Goal: Transaction & Acquisition: Purchase product/service

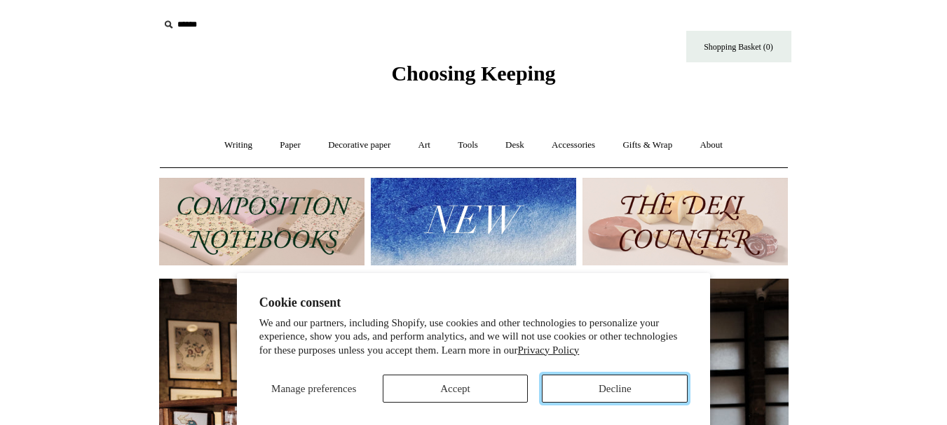
click at [563, 393] on button "Decline" at bounding box center [615, 389] width 146 height 28
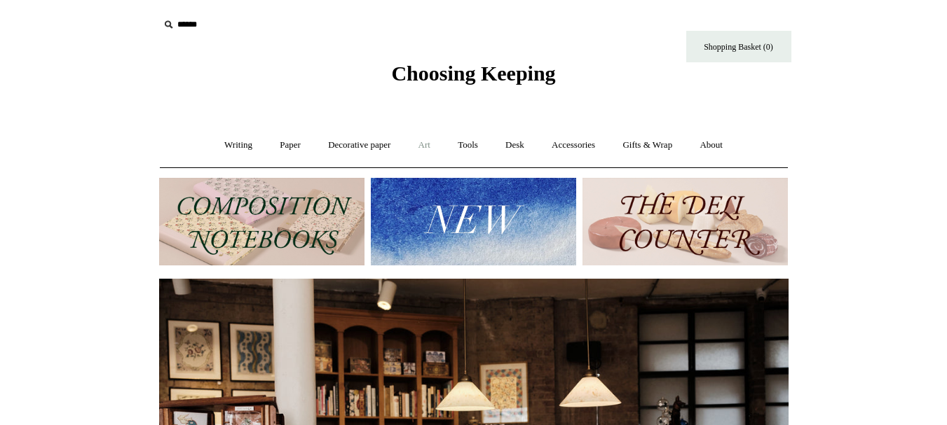
click at [426, 132] on link "Art +" at bounding box center [424, 145] width 37 height 37
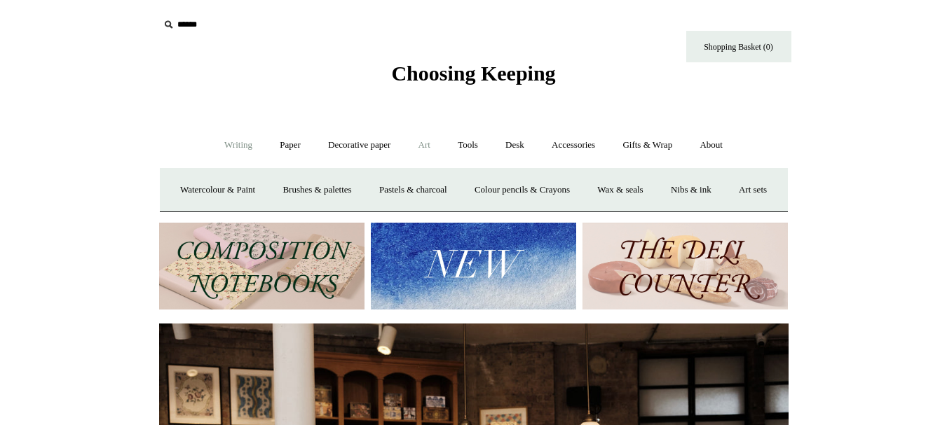
click at [225, 143] on link "Writing +" at bounding box center [238, 145] width 53 height 37
click at [578, 144] on link "Accessories +" at bounding box center [573, 145] width 69 height 37
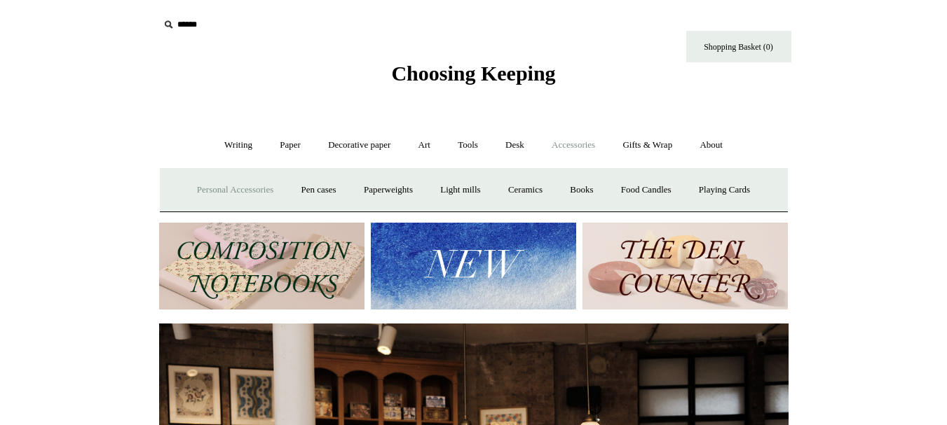
click at [233, 190] on link "Personal Accessories +" at bounding box center [235, 190] width 102 height 37
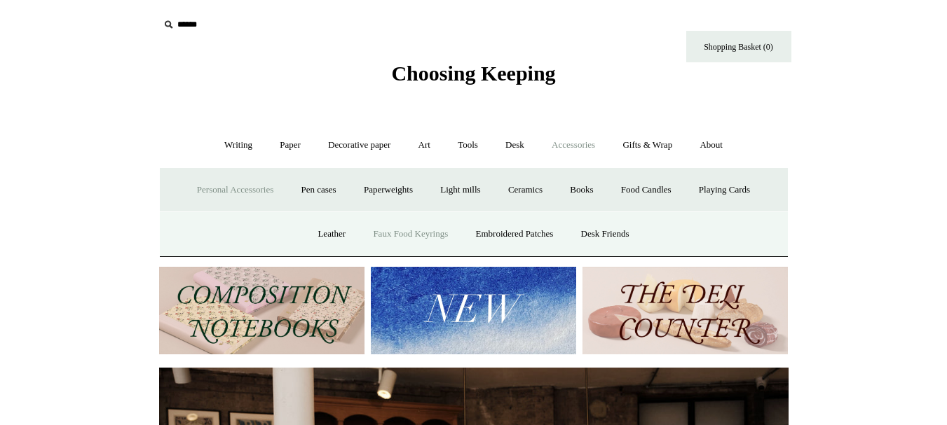
click at [428, 225] on link "Faux Food Keyrings" at bounding box center [410, 234] width 100 height 37
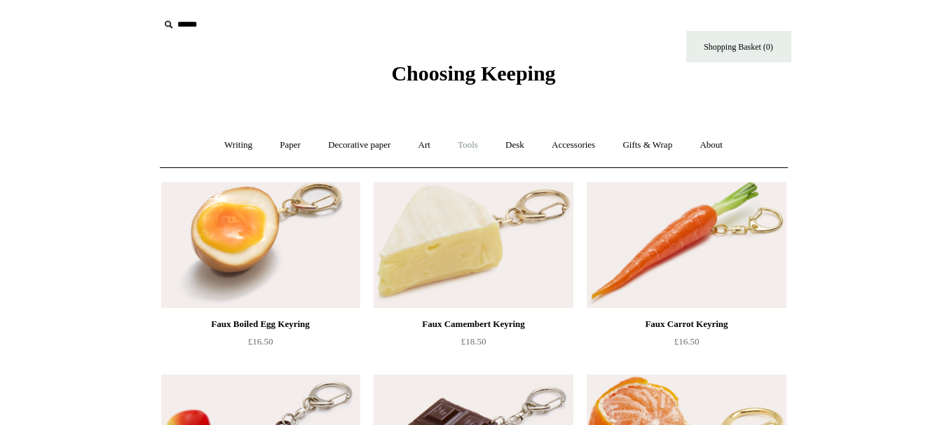
click at [472, 153] on link "Tools +" at bounding box center [468, 145] width 46 height 37
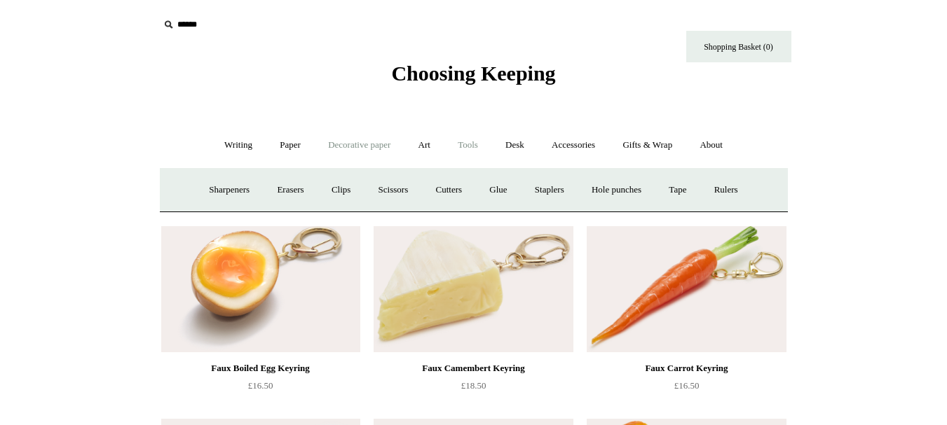
click at [353, 140] on link "Decorative paper +" at bounding box center [359, 145] width 88 height 37
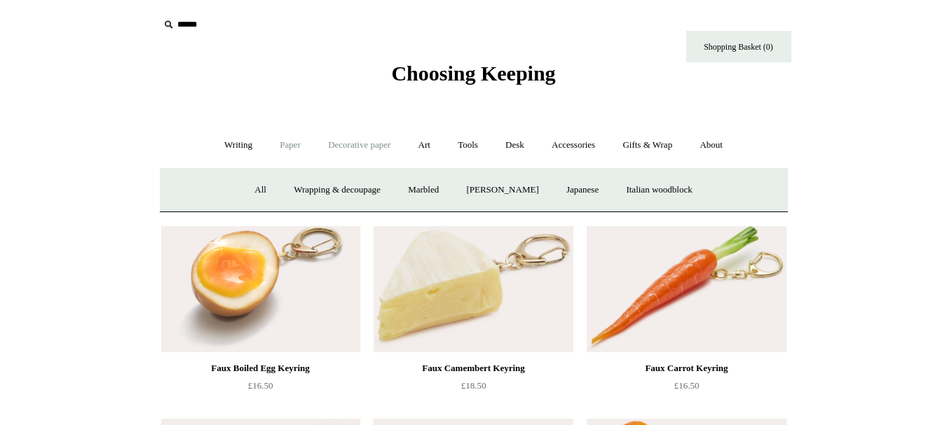
click at [295, 142] on link "Paper +" at bounding box center [290, 145] width 46 height 37
click at [458, 194] on link "Sketchbooks +" at bounding box center [453, 190] width 72 height 37
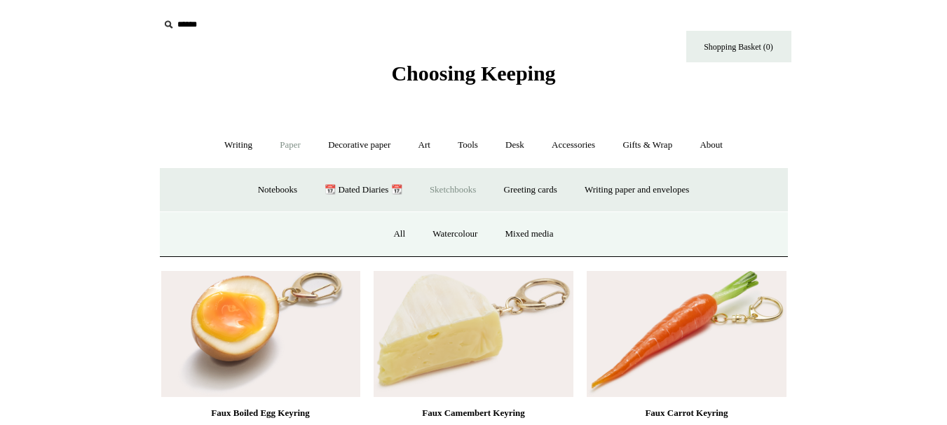
click at [458, 194] on link "Sketchbooks -" at bounding box center [453, 190] width 72 height 37
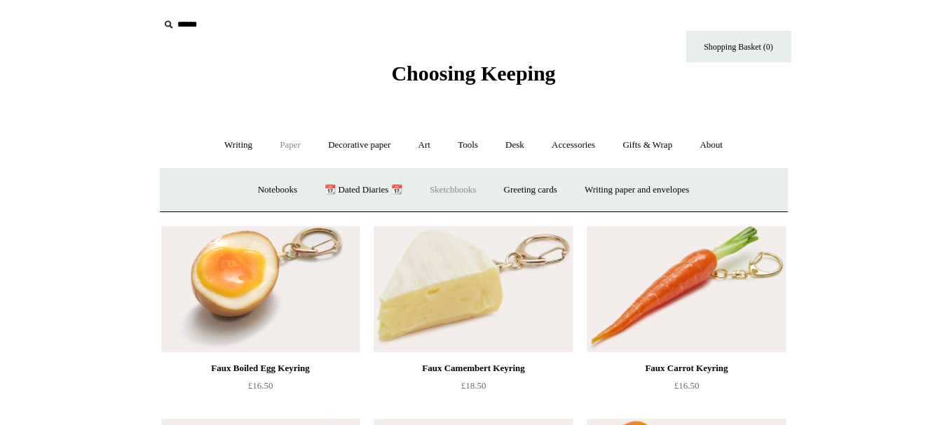
click at [458, 194] on link "Sketchbooks +" at bounding box center [453, 190] width 72 height 37
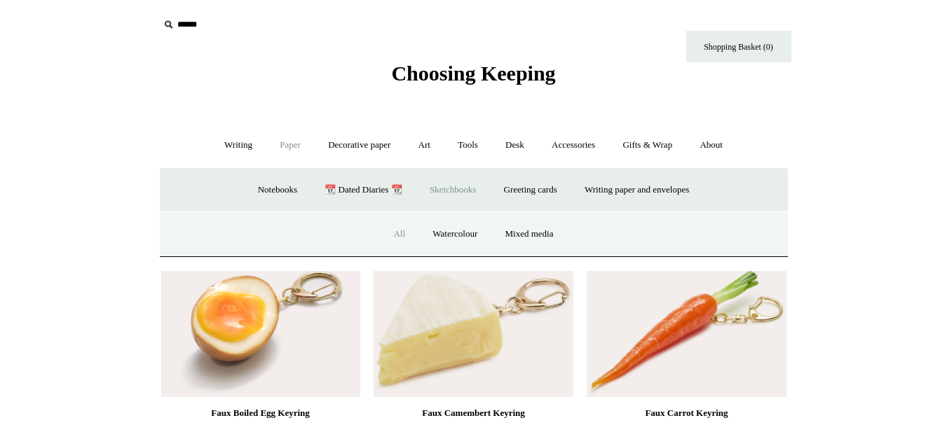
click at [395, 231] on link "All" at bounding box center [399, 234] width 37 height 37
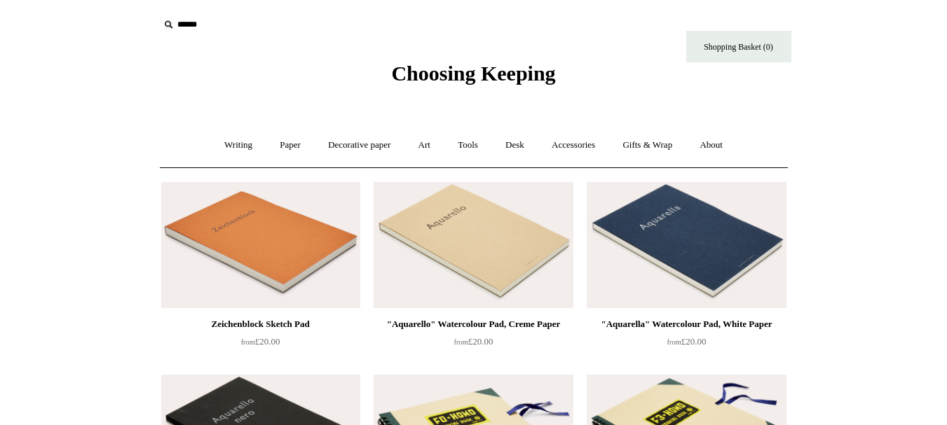
click at [196, 25] on input "text" at bounding box center [245, 25] width 172 height 26
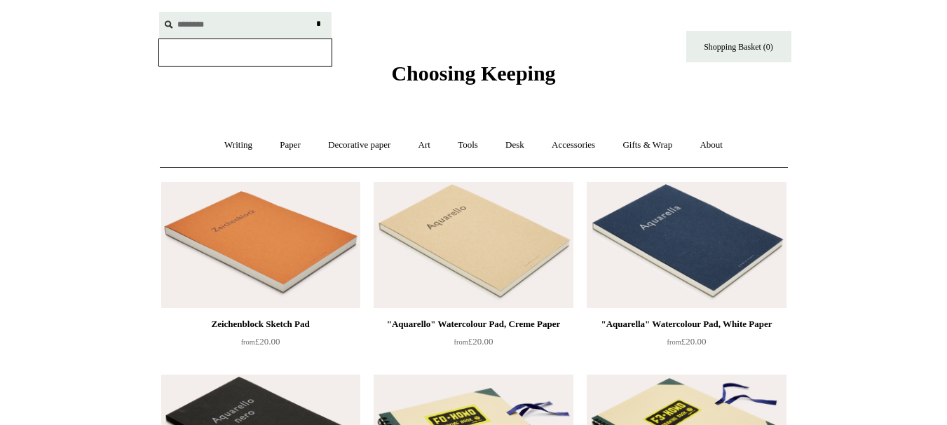
type input "********"
click at [312, 12] on input "*" at bounding box center [319, 24] width 14 height 25
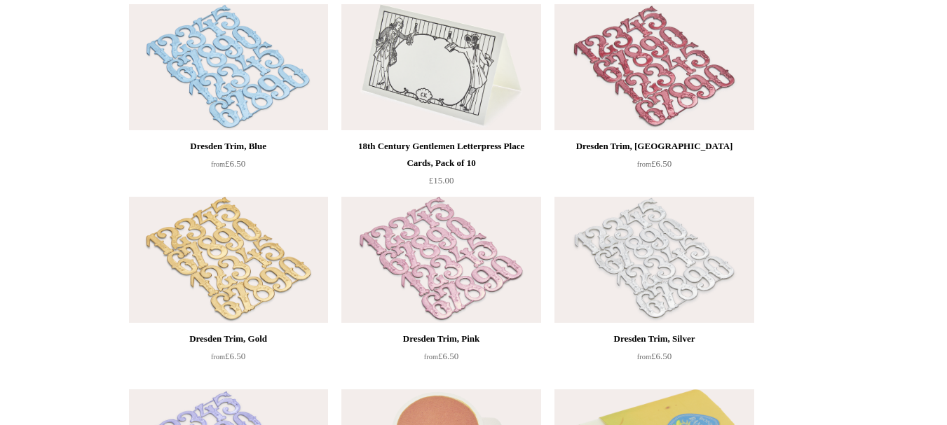
scroll to position [2444, 0]
